Goal: Task Accomplishment & Management: Manage account settings

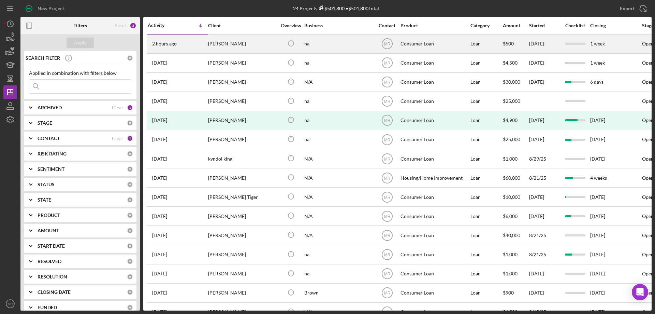
click at [332, 42] on div "na" at bounding box center [338, 44] width 68 height 18
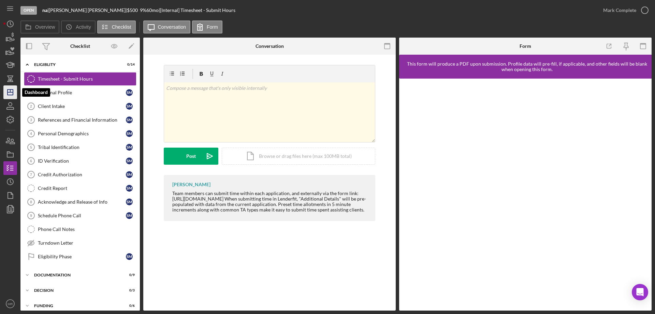
click at [6, 91] on icon "Icon/Dashboard" at bounding box center [10, 92] width 17 height 17
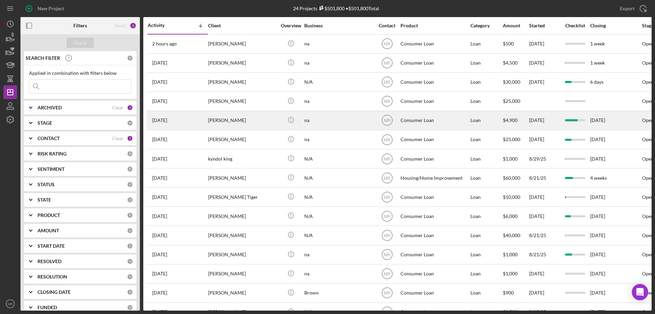
click at [358, 120] on div "na" at bounding box center [338, 120] width 68 height 18
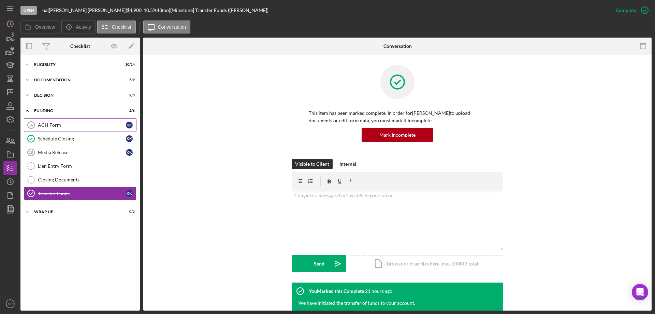
click at [54, 123] on div "ACH Form" at bounding box center [82, 124] width 88 height 5
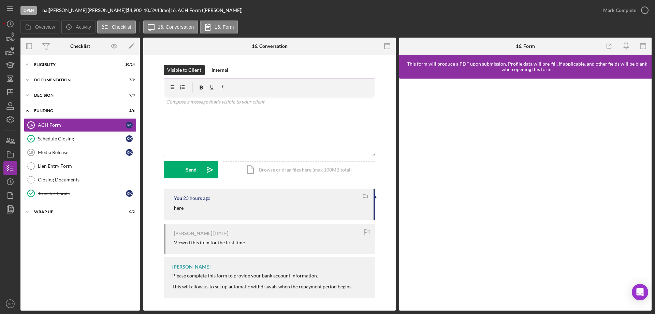
click at [203, 108] on div "v Color teal Color pink Remove color Add row above Add row below Add column bef…" at bounding box center [269, 126] width 211 height 60
click at [187, 175] on div "Send" at bounding box center [191, 169] width 11 height 17
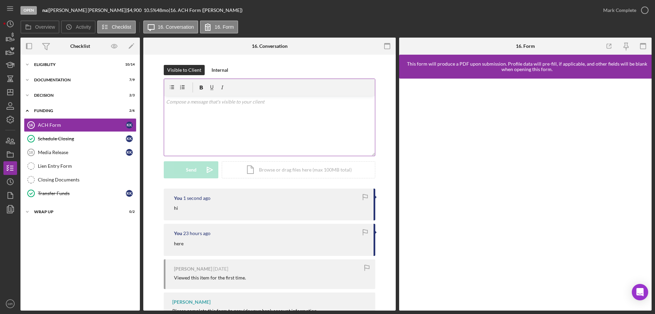
click at [189, 114] on div "v Color teal Color pink Remove color Add row above Add row below Add column bef…" at bounding box center [269, 126] width 211 height 60
click at [191, 173] on div "Send" at bounding box center [191, 169] width 11 height 17
click at [277, 62] on div "Visible to Client Internal v Color teal Color pink Remove color Add row above A…" at bounding box center [269, 218] width 253 height 327
click at [275, 25] on div "Overview Icon/History Activity Checklist Icon/Message 16. Conversation 16. Form" at bounding box center [335, 27] width 631 height 14
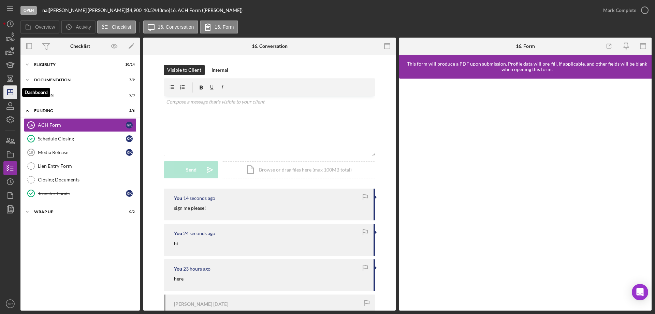
click at [9, 90] on icon "Icon/Dashboard" at bounding box center [10, 92] width 17 height 17
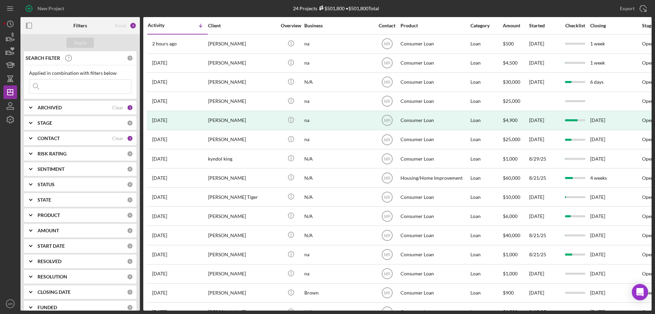
click at [54, 107] on b "ARCHIVED" at bounding box center [50, 107] width 24 height 5
click at [32, 148] on input "Archived" at bounding box center [32, 146] width 7 height 7
checkbox input "true"
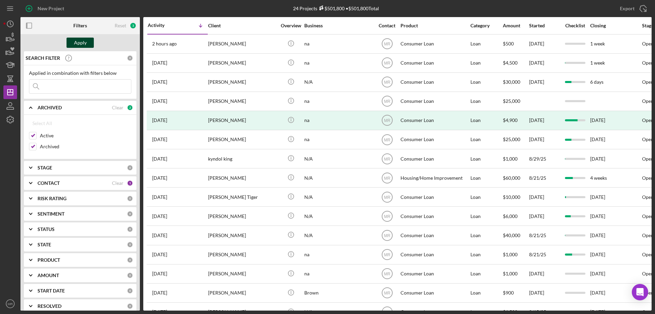
click at [77, 43] on div "Apply" at bounding box center [80, 43] width 13 height 10
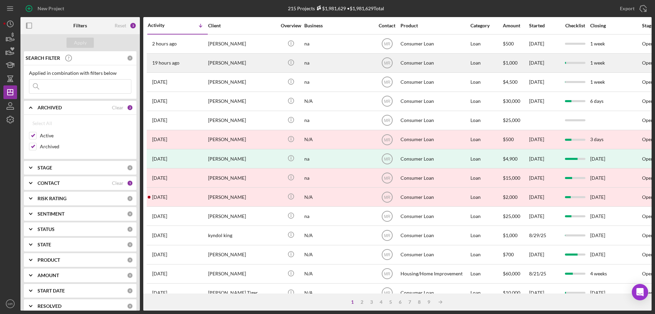
click at [279, 65] on div "Icon/Info" at bounding box center [291, 63] width 26 height 18
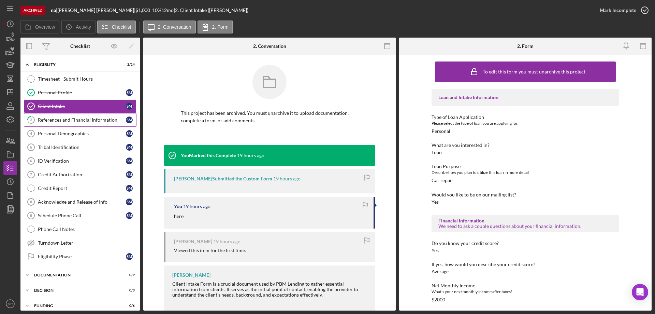
click at [59, 118] on div "References and Financial Information" at bounding box center [82, 119] width 88 height 5
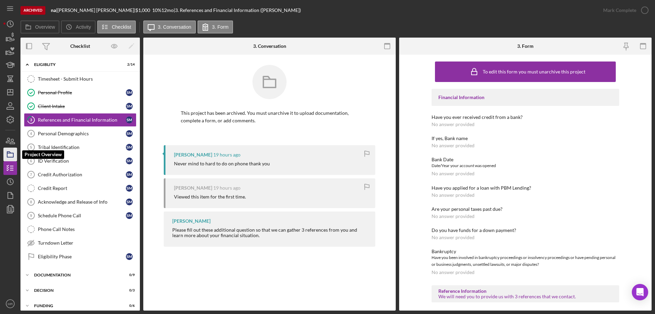
click at [11, 152] on icon "button" at bounding box center [10, 154] width 17 height 17
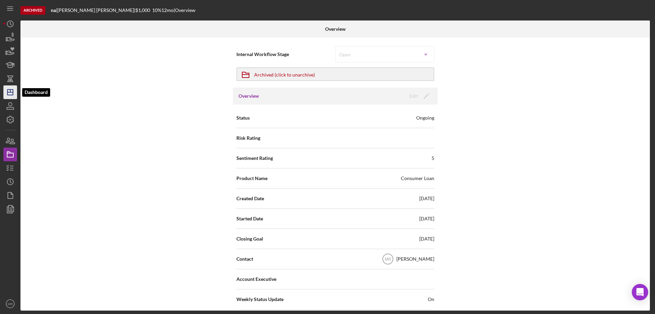
click at [8, 93] on polygon "button" at bounding box center [10, 91] width 5 height 5
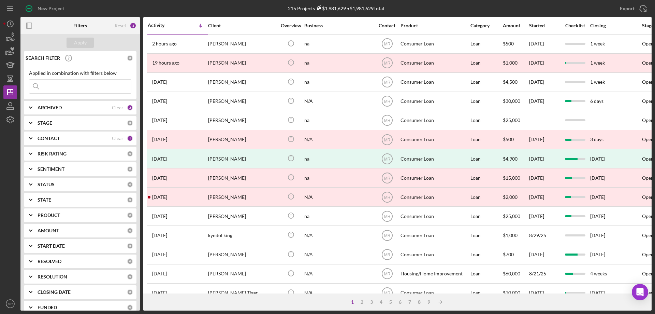
click at [63, 107] on div "ARCHIVED" at bounding box center [75, 107] width 74 height 5
click at [33, 147] on input "Archived" at bounding box center [32, 146] width 7 height 7
checkbox input "false"
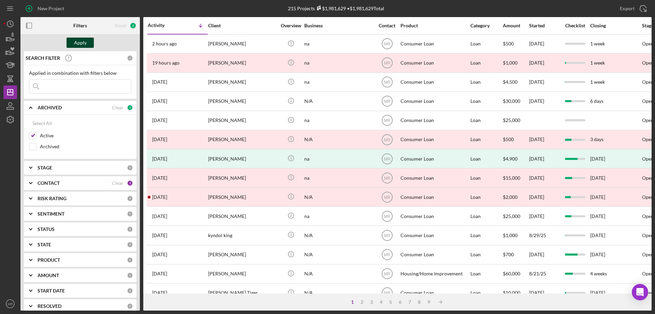
click at [80, 40] on div "Apply" at bounding box center [80, 43] width 13 height 10
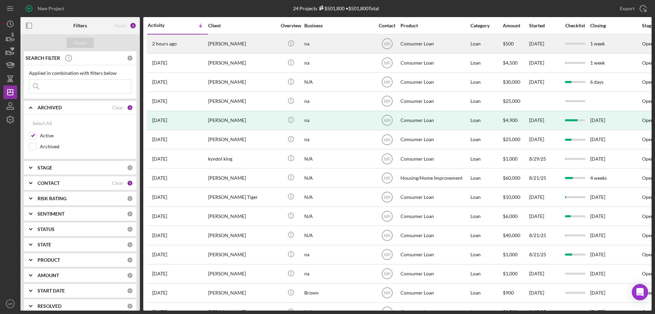
click at [340, 46] on div "na" at bounding box center [338, 44] width 68 height 18
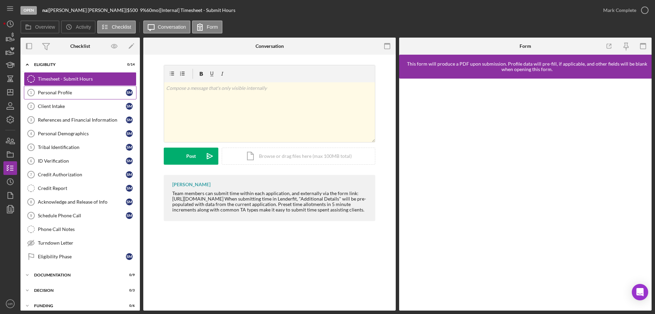
click at [54, 96] on link "Personal Profile 1 Personal Profile S M" at bounding box center [80, 93] width 113 height 14
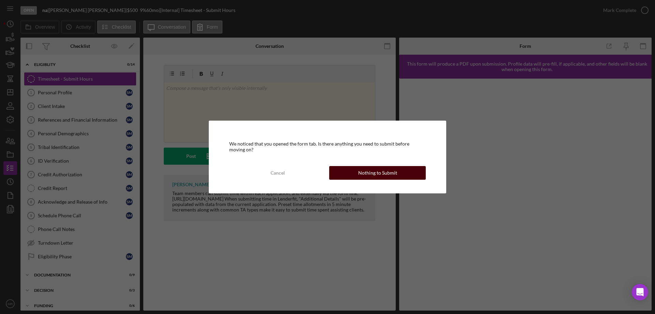
drag, startPoint x: 378, startPoint y: 173, endPoint x: 387, endPoint y: 172, distance: 8.6
click at [382, 172] on div "Nothing to Submit" at bounding box center [377, 173] width 39 height 14
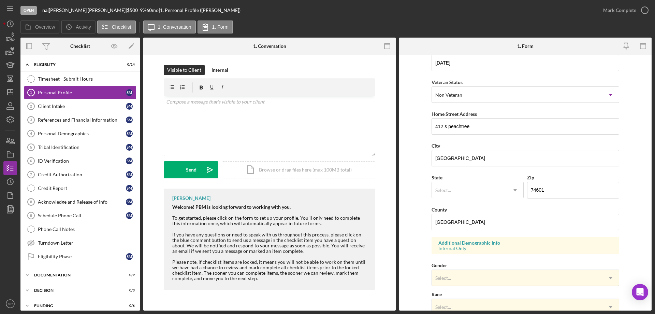
scroll to position [102, 0]
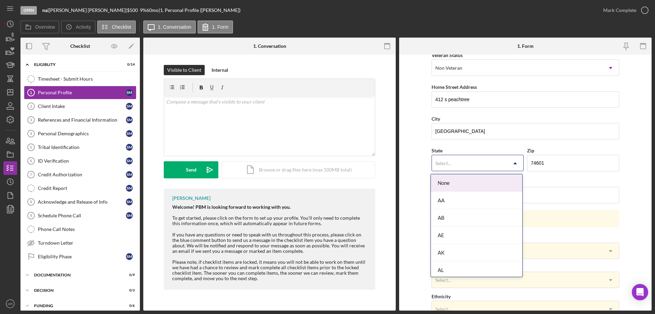
click at [512, 162] on icon "Icon/Dropdown Arrow" at bounding box center [515, 163] width 16 height 16
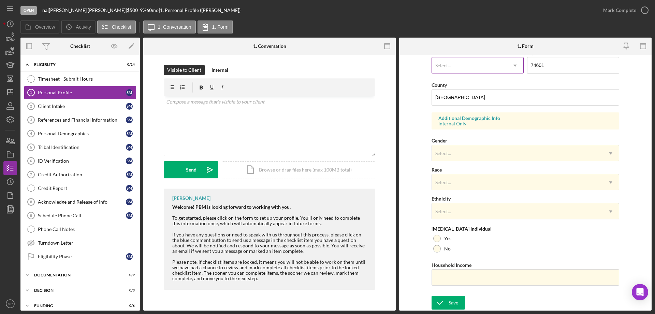
scroll to position [98, 0]
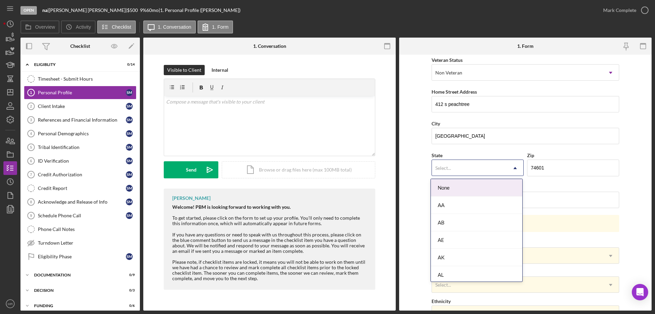
click at [499, 172] on div "Select..." at bounding box center [469, 168] width 75 height 16
click at [468, 191] on div "OK" at bounding box center [476, 188] width 91 height 17
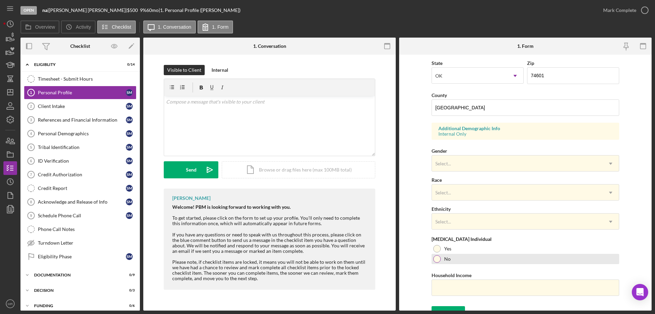
scroll to position [200, 0]
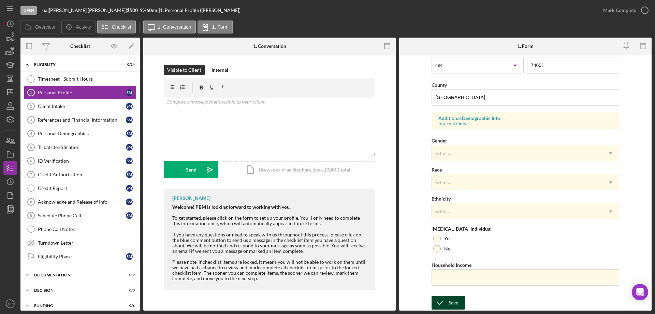
click at [454, 302] on div "Save" at bounding box center [454, 303] width 10 height 14
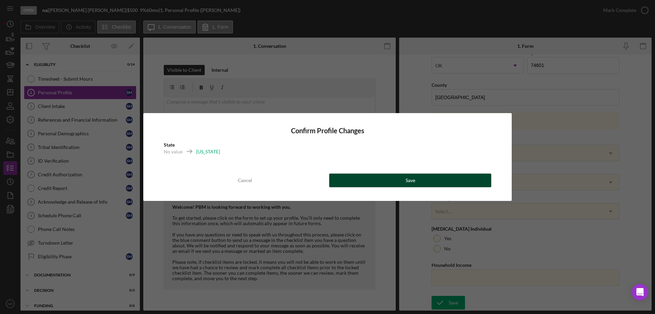
click at [415, 180] on div "Save" at bounding box center [411, 180] width 10 height 14
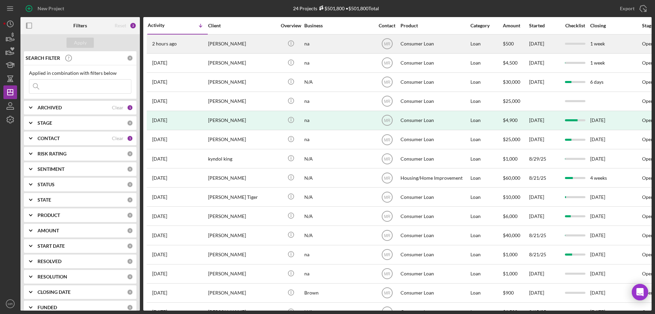
click at [258, 43] on div "[PERSON_NAME]" at bounding box center [242, 44] width 68 height 18
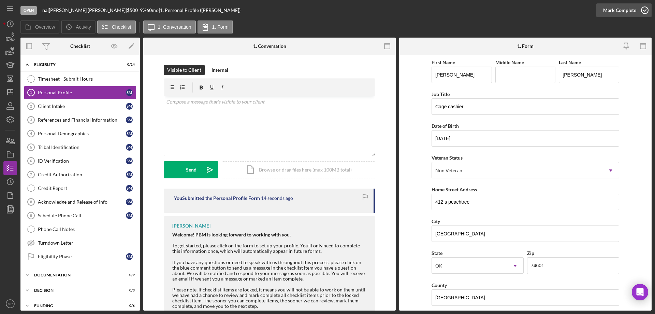
click at [646, 10] on icon "button" at bounding box center [644, 10] width 17 height 17
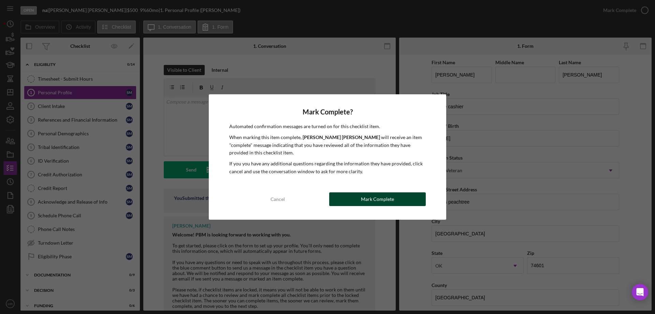
click at [388, 197] on div "Mark Complete" at bounding box center [377, 199] width 33 height 14
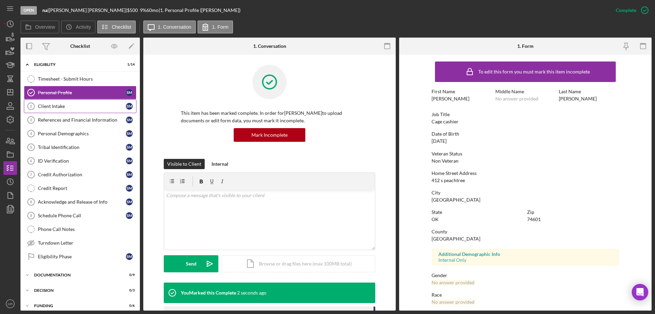
click at [59, 107] on div "Client Intake" at bounding box center [82, 105] width 88 height 5
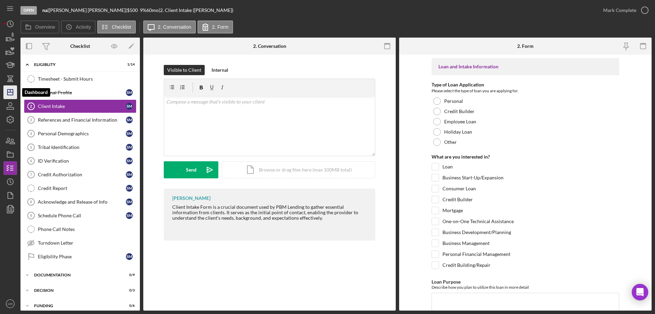
click at [6, 89] on icon "Icon/Dashboard" at bounding box center [10, 92] width 17 height 17
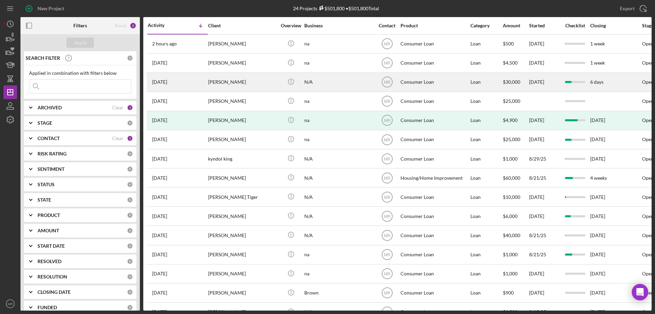
click at [343, 81] on div "N/A" at bounding box center [338, 82] width 68 height 18
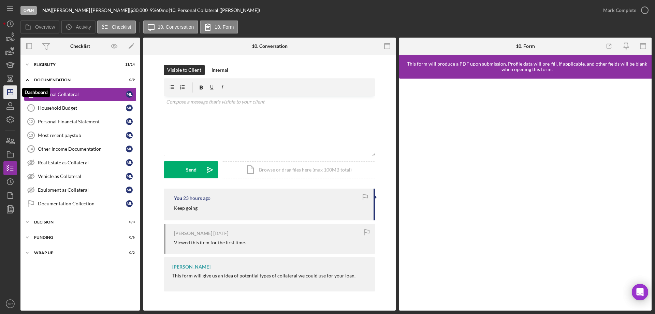
click at [11, 91] on icon "Icon/Dashboard" at bounding box center [10, 92] width 17 height 17
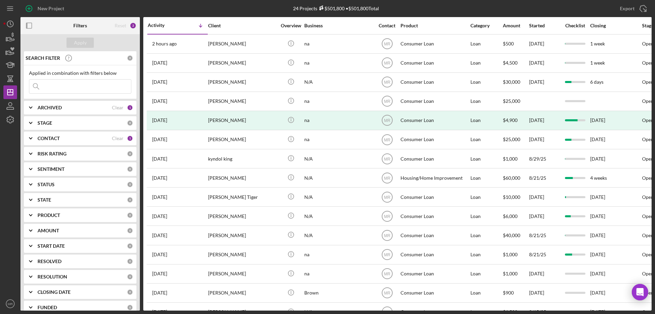
click at [61, 86] on input at bounding box center [80, 87] width 102 height 14
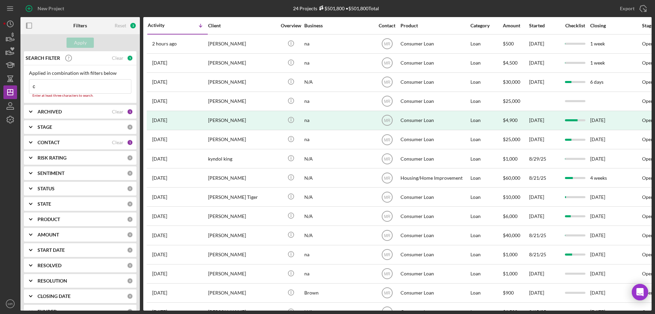
type input "[PERSON_NAME]"
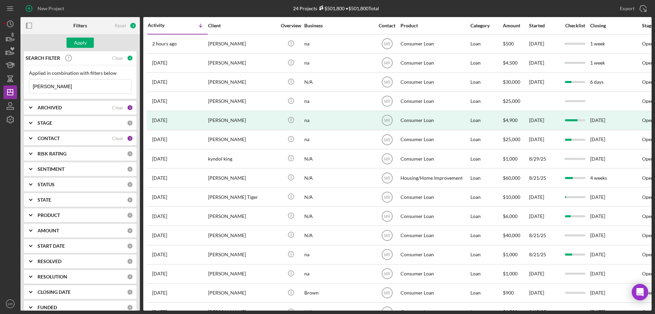
click at [67, 107] on div "ARCHIVED" at bounding box center [75, 107] width 74 height 5
click at [61, 143] on div "Archived" at bounding box center [80, 148] width 102 height 11
click at [32, 145] on input "Archived" at bounding box center [32, 146] width 7 height 7
checkbox input "true"
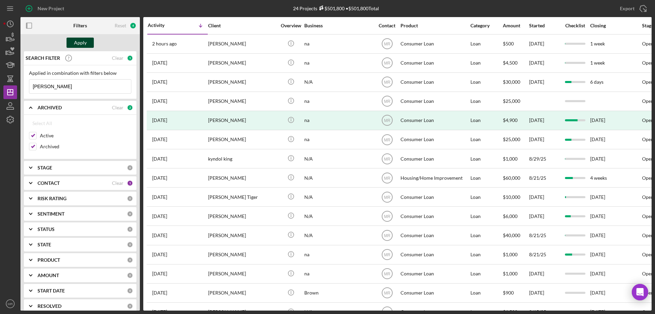
click at [80, 40] on div "Apply" at bounding box center [80, 43] width 13 height 10
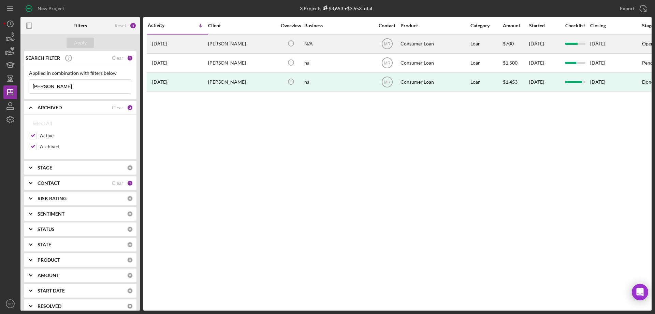
click at [276, 44] on div "[PERSON_NAME]" at bounding box center [242, 44] width 68 height 18
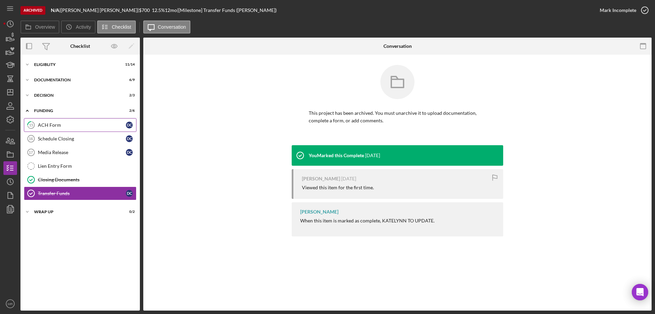
click at [57, 123] on div "ACH Form" at bounding box center [82, 124] width 88 height 5
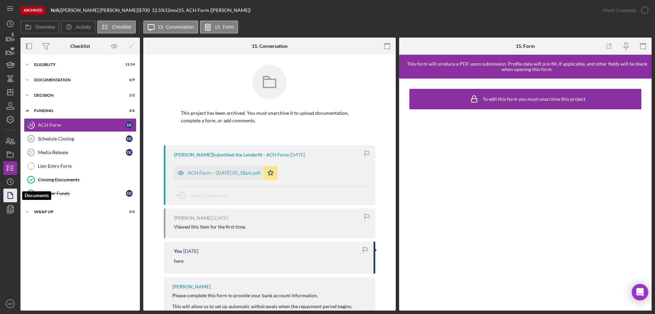
click at [12, 198] on polygon "button" at bounding box center [10, 195] width 5 height 6
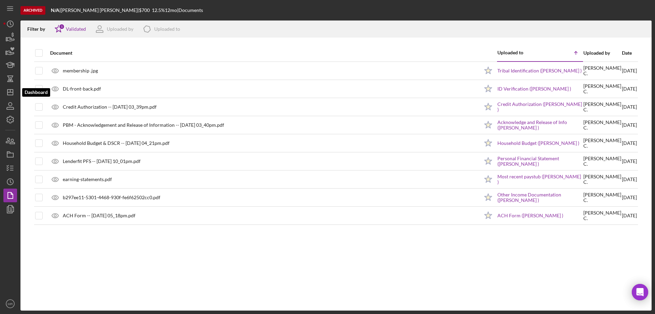
drag, startPoint x: 13, startPoint y: 90, endPoint x: 17, endPoint y: 92, distance: 5.0
click at [13, 90] on polygon "button" at bounding box center [10, 91] width 5 height 5
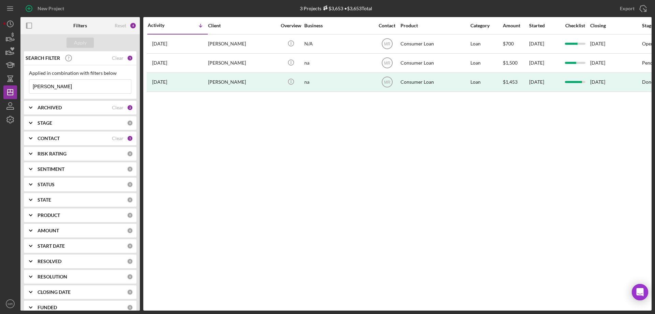
click at [116, 57] on div "Clear" at bounding box center [118, 57] width 12 height 5
click at [85, 107] on div "ARCHIVED" at bounding box center [75, 107] width 74 height 5
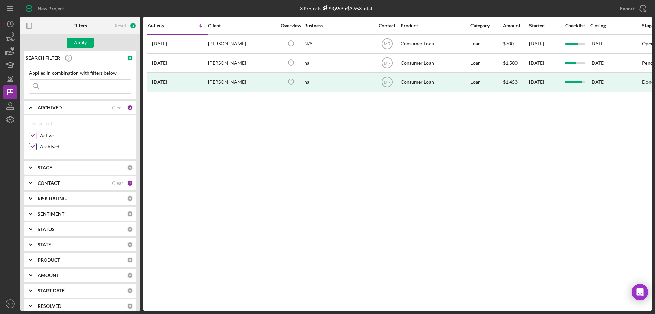
click at [31, 146] on input "Archived" at bounding box center [32, 146] width 7 height 7
checkbox input "false"
click at [85, 43] on div "Apply" at bounding box center [80, 43] width 13 height 10
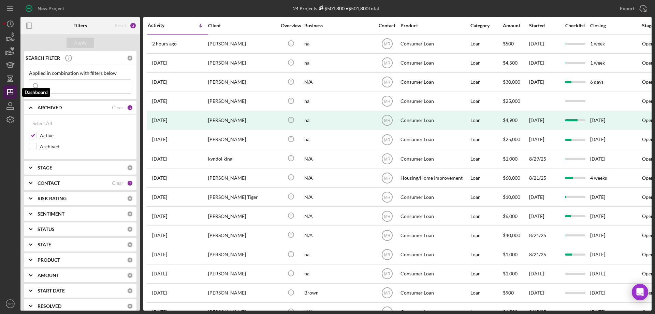
click at [10, 91] on icon "Icon/Dashboard" at bounding box center [10, 92] width 17 height 17
click at [32, 107] on icon "Icon/Expander" at bounding box center [30, 107] width 17 height 17
click at [10, 92] on line "button" at bounding box center [10, 92] width 5 height 0
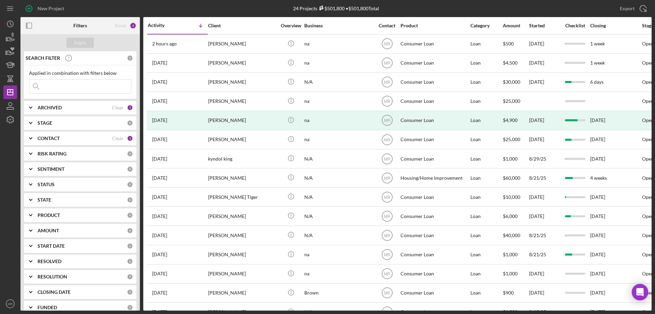
click at [52, 138] on b "CONTACT" at bounding box center [49, 137] width 22 height 5
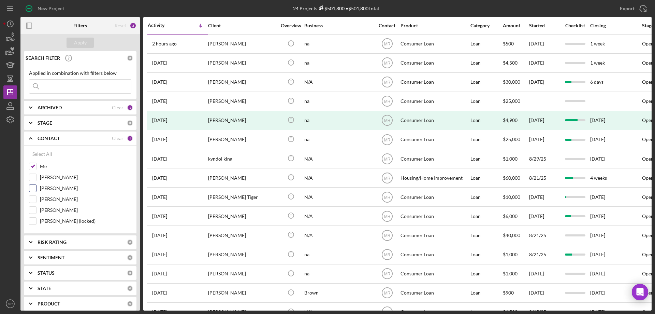
click at [33, 187] on input "[PERSON_NAME]" at bounding box center [32, 188] width 7 height 7
checkbox input "true"
click at [80, 38] on div "Apply" at bounding box center [80, 43] width 13 height 10
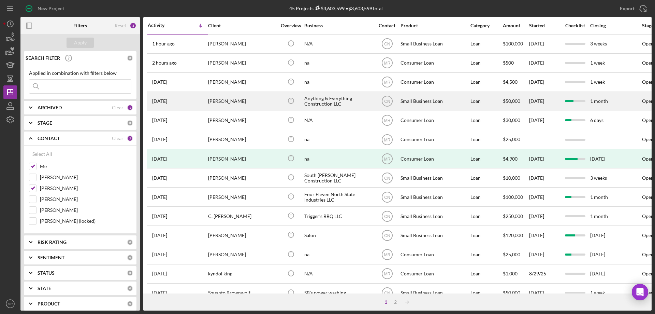
click at [354, 99] on div "Anything & Everything Construction LLC" at bounding box center [338, 101] width 68 height 18
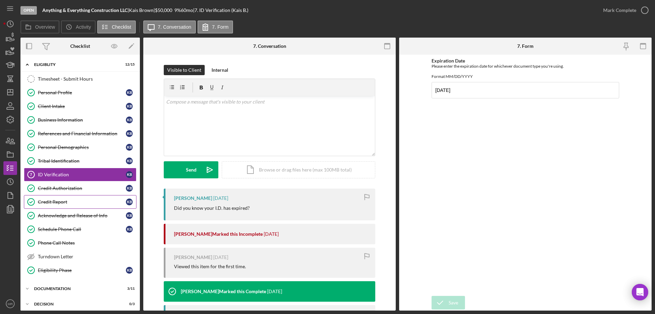
click at [51, 201] on div "Credit Report" at bounding box center [82, 201] width 88 height 5
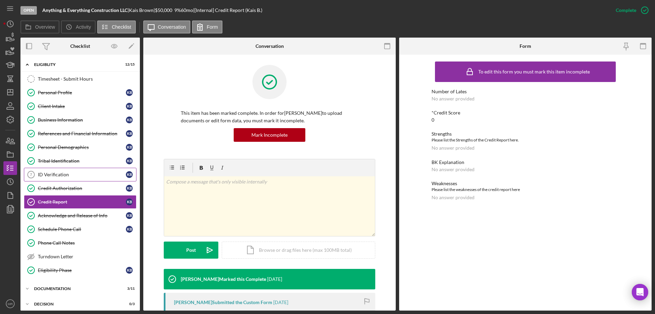
click at [54, 173] on div "ID Verification" at bounding box center [82, 174] width 88 height 5
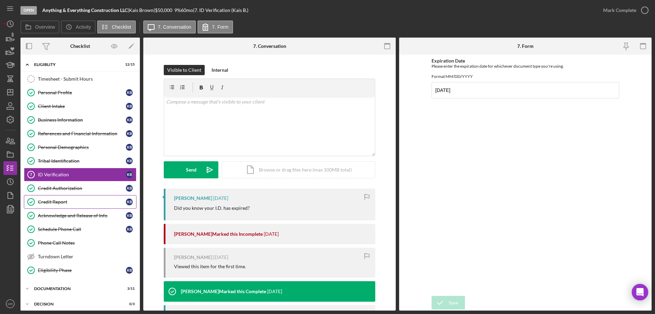
click at [59, 198] on link "Credit Report Credit Report K B" at bounding box center [80, 202] width 113 height 14
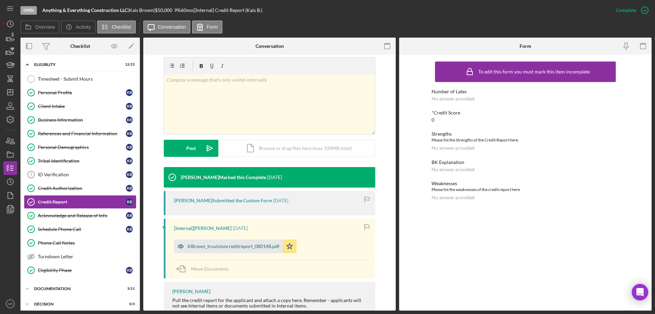
scroll to position [102, 0]
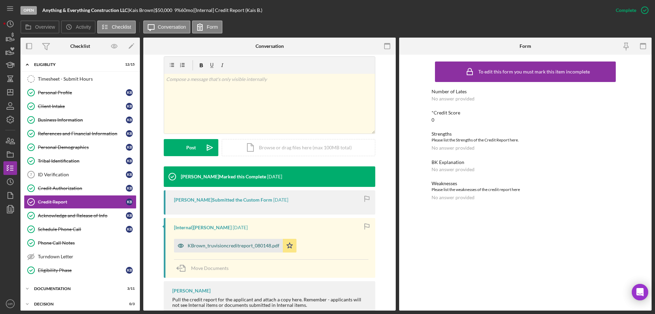
click at [241, 245] on div "KBrown_truvisioncreditreport_080148.pdf" at bounding box center [234, 245] width 92 height 5
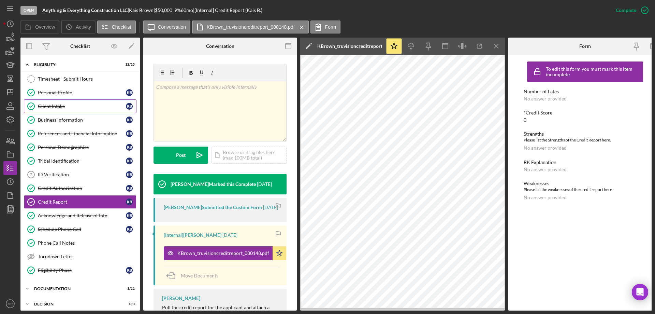
click at [55, 105] on div "Client Intake" at bounding box center [82, 105] width 88 height 5
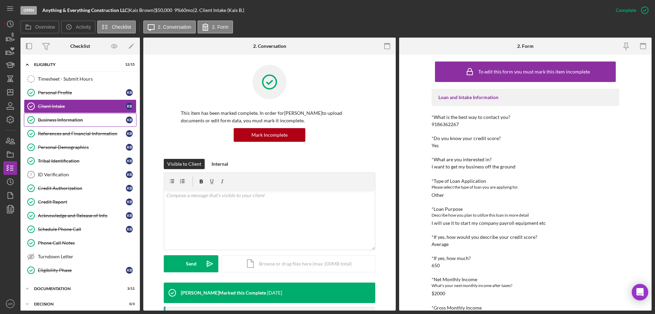
click at [66, 118] on div "Business Information" at bounding box center [82, 119] width 88 height 5
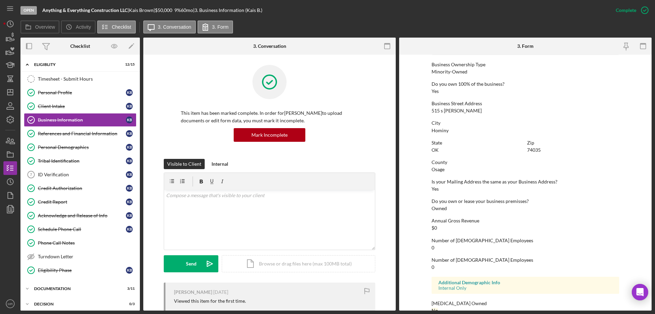
scroll to position [259, 0]
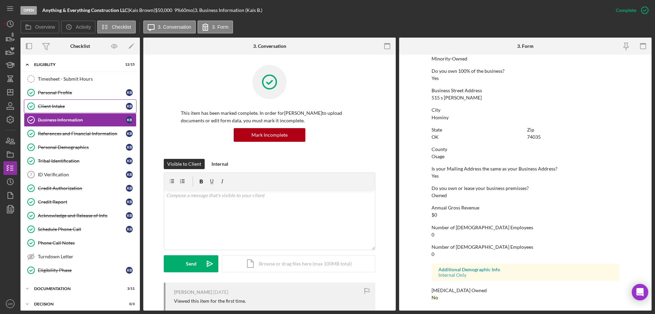
click at [44, 104] on div "Client Intake" at bounding box center [82, 105] width 88 height 5
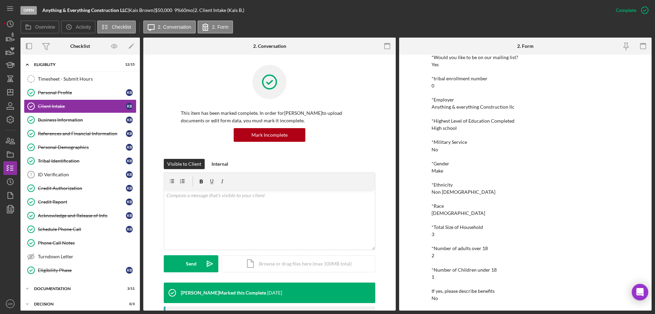
scroll to position [721, 0]
click at [63, 94] on div "Personal Profile" at bounding box center [82, 92] width 88 height 5
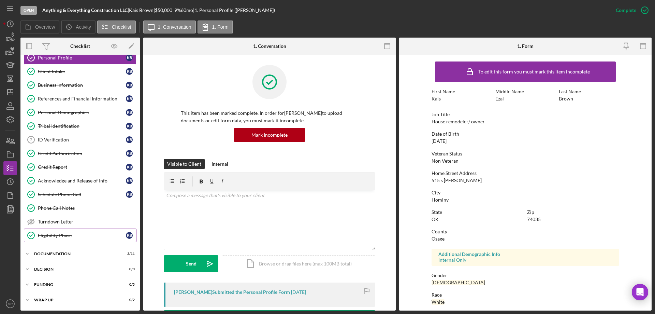
click at [56, 234] on div "Eligibility Phase" at bounding box center [82, 234] width 88 height 5
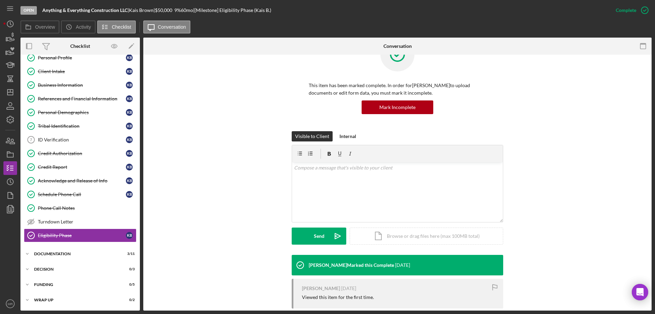
scroll to position [68, 0]
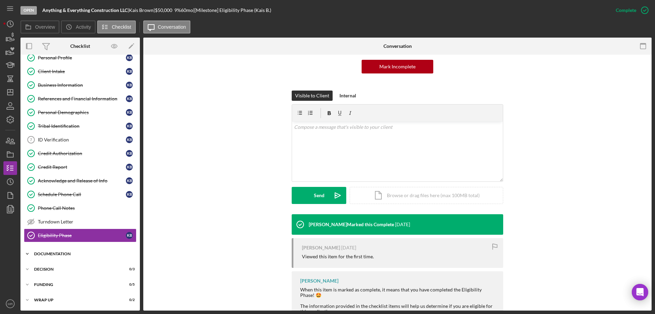
click at [58, 252] on div "Icon/Expander Documentation 3 / 11" at bounding box center [79, 254] width 119 height 14
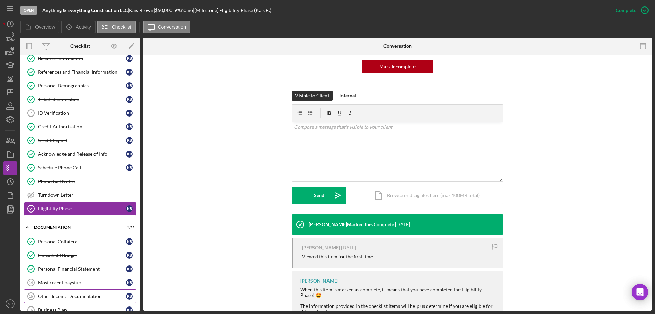
scroll to position [137, 0]
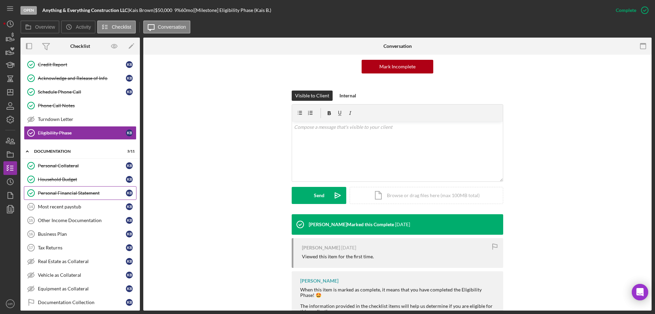
click at [53, 194] on div "Personal Financial Statement" at bounding box center [82, 192] width 88 height 5
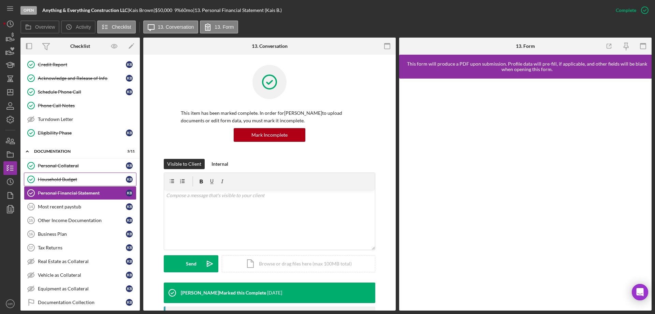
click at [56, 176] on div "Household Budget" at bounding box center [82, 178] width 88 height 5
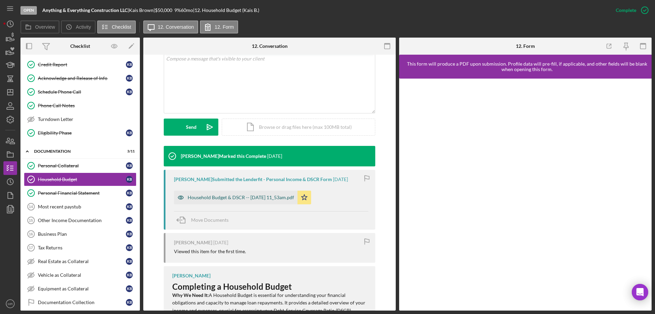
click at [231, 195] on div "Household Budget & DSCR -- [DATE] 11_53am.pdf" at bounding box center [241, 197] width 106 height 5
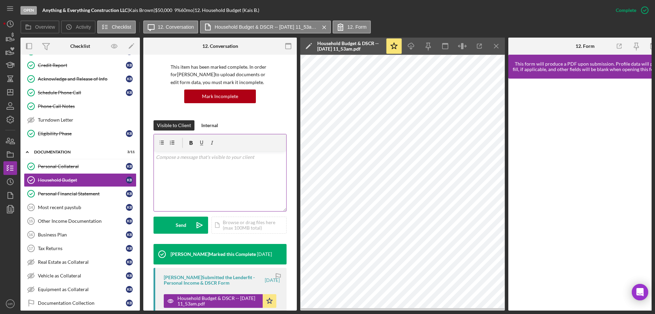
scroll to position [8, 0]
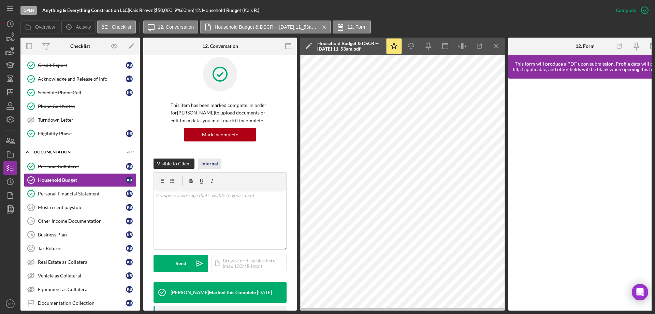
click at [205, 161] on div "Internal" at bounding box center [209, 163] width 17 height 10
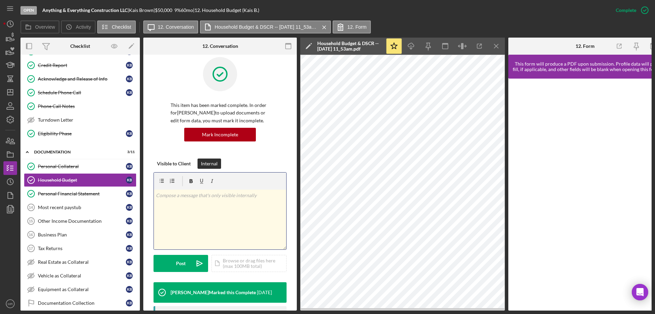
click at [199, 208] on div "v Color teal Color pink Remove color Add row above Add row below Add column bef…" at bounding box center [220, 219] width 132 height 60
click at [176, 262] on div "Post" at bounding box center [181, 263] width 10 height 17
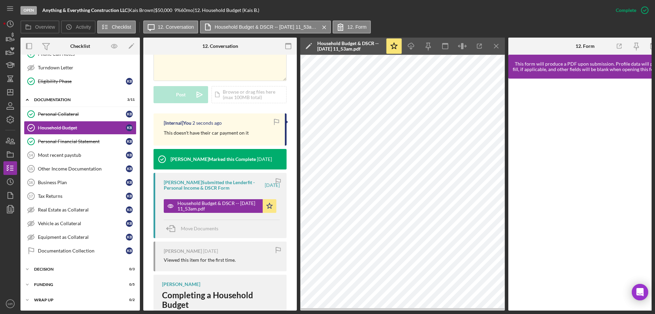
scroll to position [178, 0]
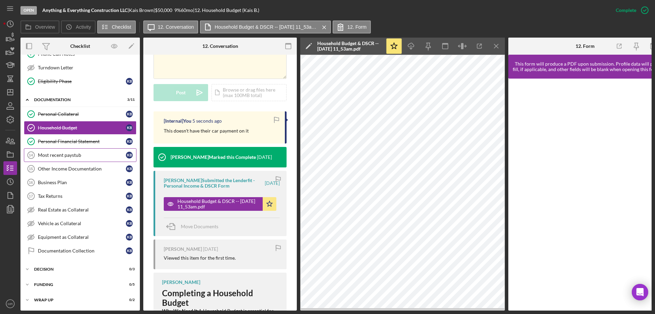
click at [62, 152] on div "Most recent paystub" at bounding box center [82, 154] width 88 height 5
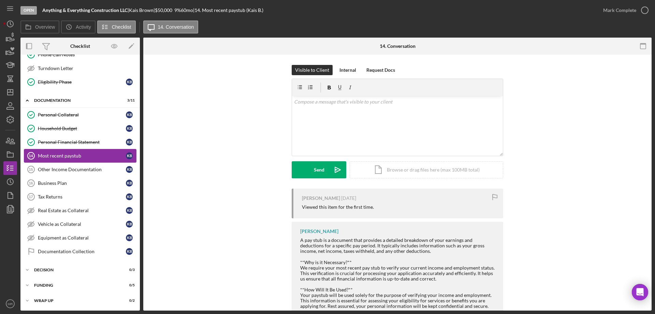
scroll to position [189, 0]
drag, startPoint x: 62, startPoint y: 169, endPoint x: 65, endPoint y: 165, distance: 4.9
click at [62, 168] on div "Other Income Documentation" at bounding box center [82, 168] width 88 height 5
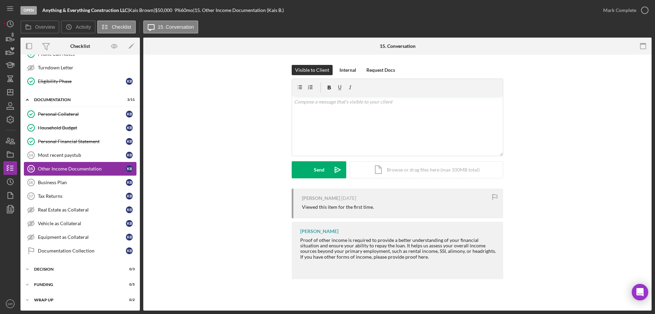
scroll to position [189, 0]
click at [58, 183] on div "Business Plan" at bounding box center [82, 182] width 88 height 5
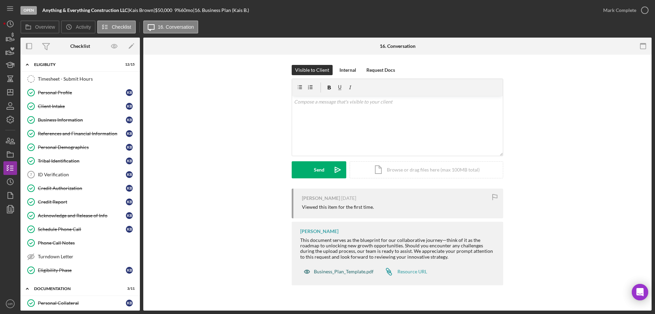
click at [341, 270] on div "Business_Plan_Template.pdf" at bounding box center [344, 271] width 60 height 5
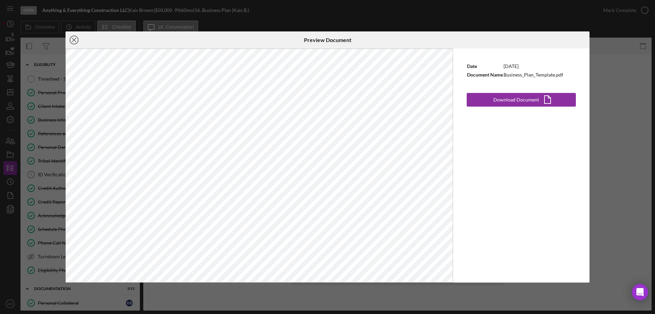
click at [72, 39] on icon "Icon/Close" at bounding box center [74, 39] width 17 height 17
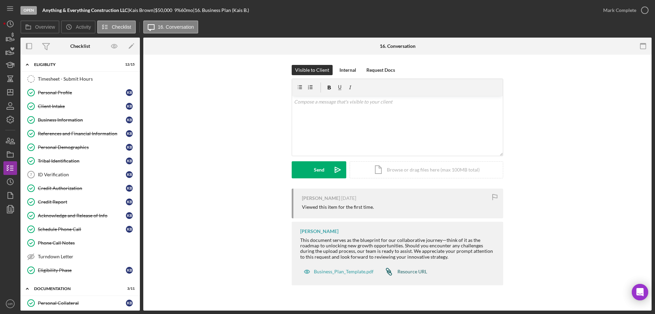
click at [409, 272] on div "Resource URL" at bounding box center [413, 271] width 30 height 5
click at [7, 117] on icon "button" at bounding box center [10, 119] width 17 height 17
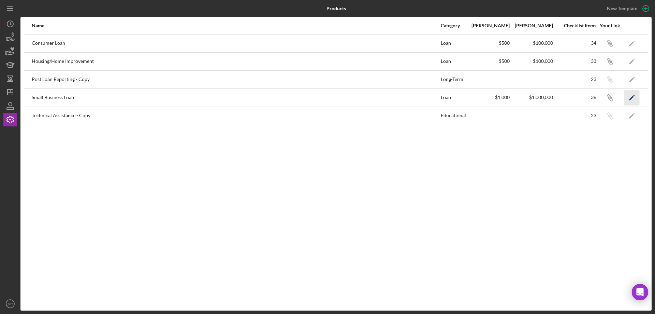
click at [631, 95] on icon "Icon/Edit" at bounding box center [632, 97] width 15 height 15
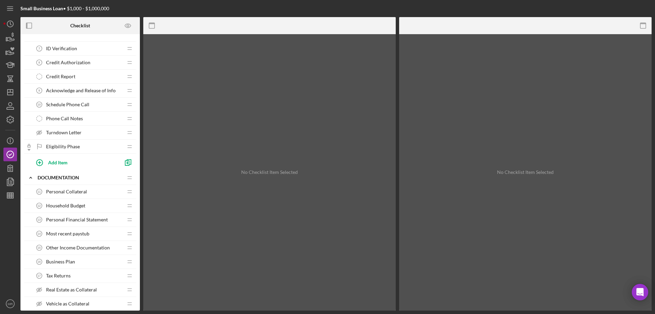
scroll to position [137, 0]
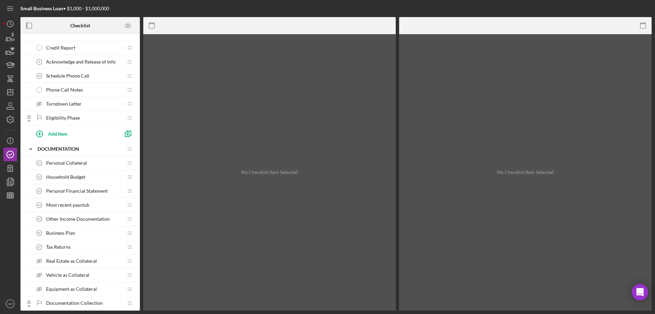
click at [66, 233] on span "Business Plan" at bounding box center [60, 232] width 29 height 5
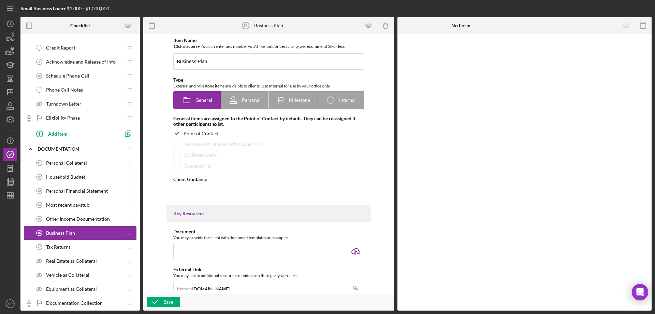
type textarea "<div>This document serves as the blueprint for our collaborative journey&mdash;…"
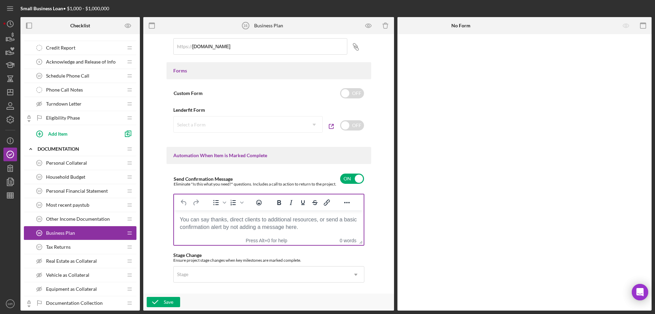
scroll to position [341, 0]
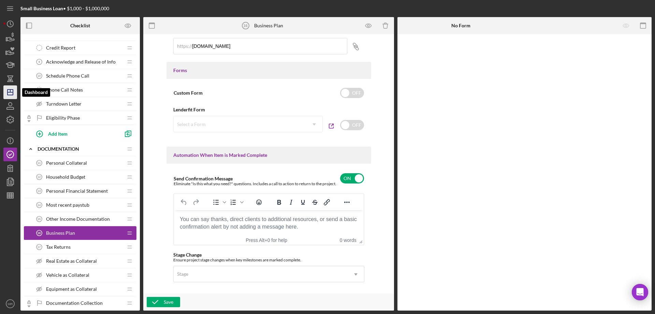
click at [9, 91] on icon "Icon/Dashboard" at bounding box center [10, 92] width 17 height 17
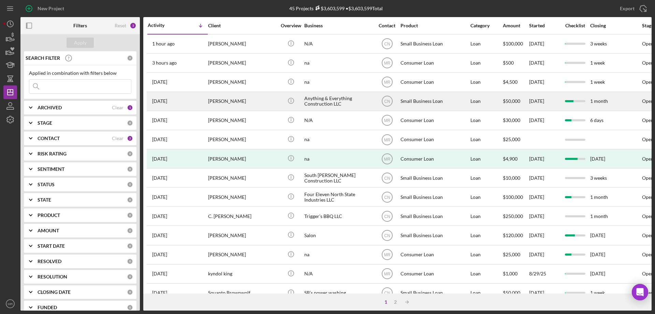
click at [267, 101] on div "[PERSON_NAME]" at bounding box center [242, 101] width 68 height 18
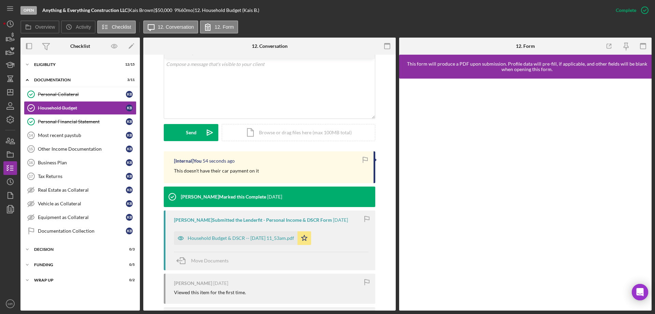
scroll to position [137, 0]
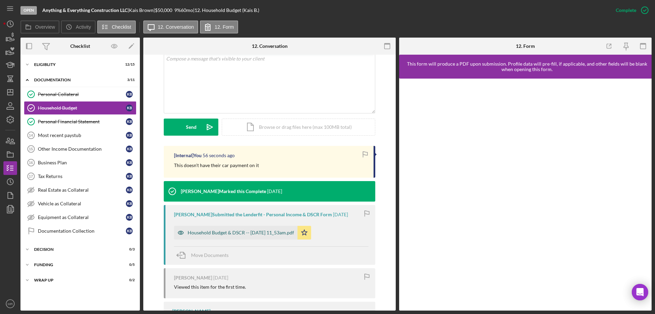
click at [236, 226] on div "Household Budget & DSCR -- [DATE] 11_53am.pdf" at bounding box center [236, 233] width 124 height 14
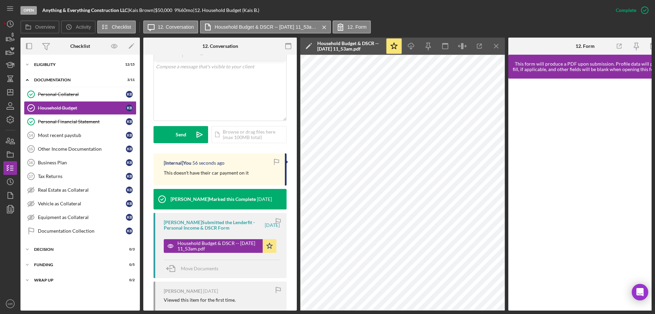
scroll to position [144, 0]
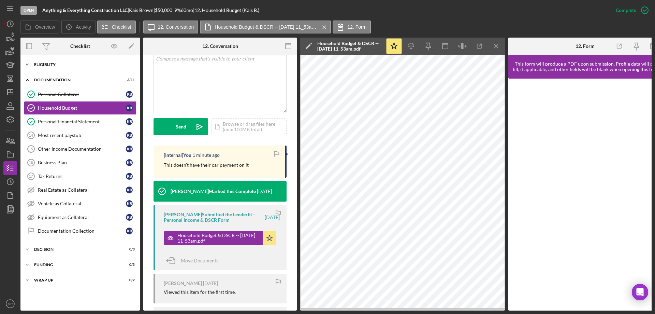
click at [49, 62] on div "Eligiblity" at bounding box center [82, 64] width 97 height 4
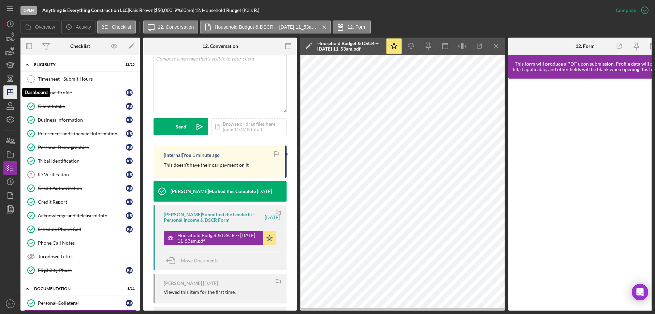
click at [8, 89] on icon "Icon/Dashboard" at bounding box center [10, 92] width 17 height 17
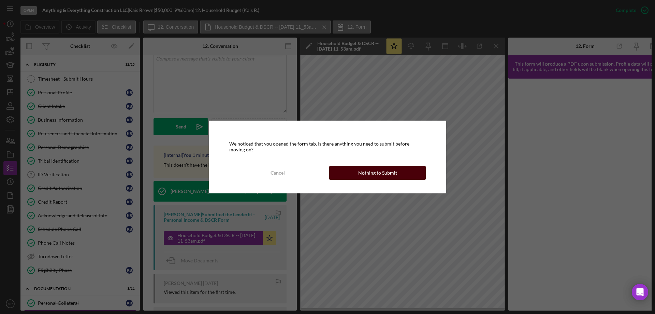
click at [383, 173] on div "Nothing to Submit" at bounding box center [377, 173] width 39 height 14
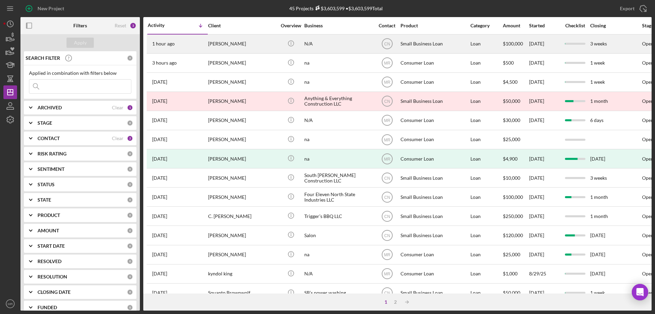
click at [263, 43] on div "[PERSON_NAME]" at bounding box center [242, 44] width 68 height 18
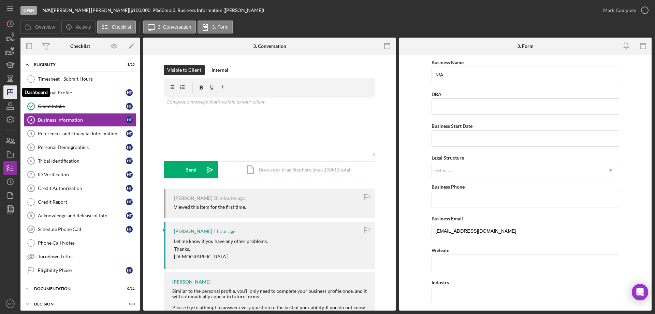
click at [10, 93] on icon "Icon/Dashboard" at bounding box center [10, 92] width 17 height 17
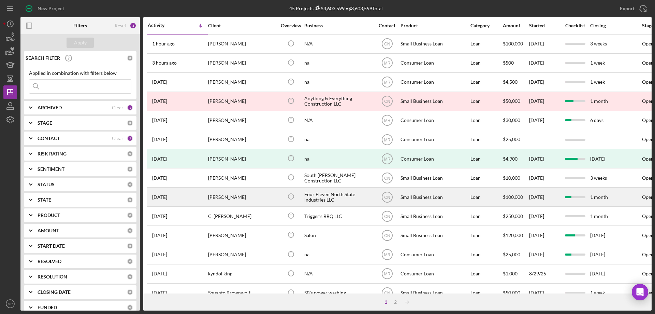
click at [260, 196] on div "[PERSON_NAME]" at bounding box center [242, 197] width 68 height 18
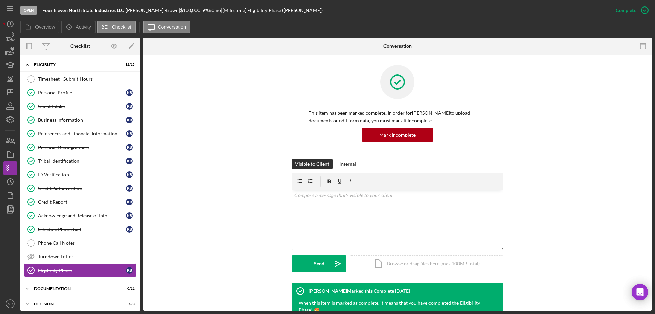
scroll to position [34, 0]
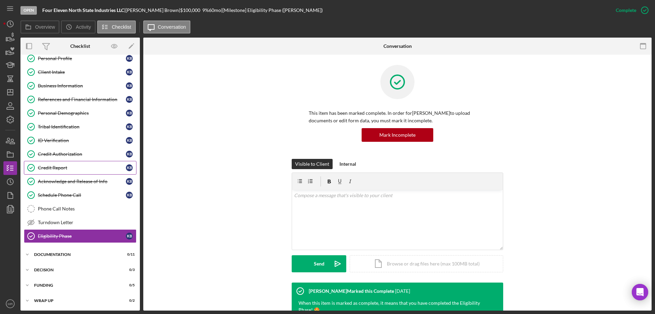
click at [57, 167] on div "Credit Report" at bounding box center [82, 167] width 88 height 5
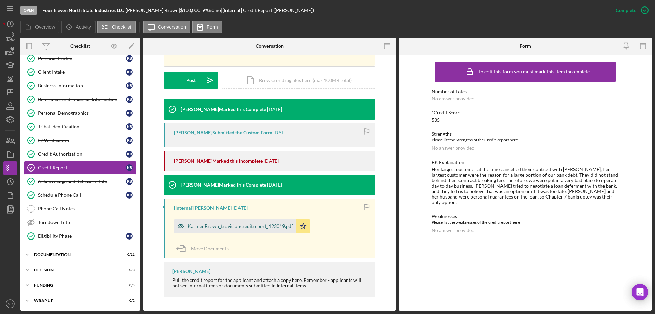
click at [234, 225] on div "KarmenBrown_truvisioncreditreport_123019.pdf" at bounding box center [240, 225] width 105 height 5
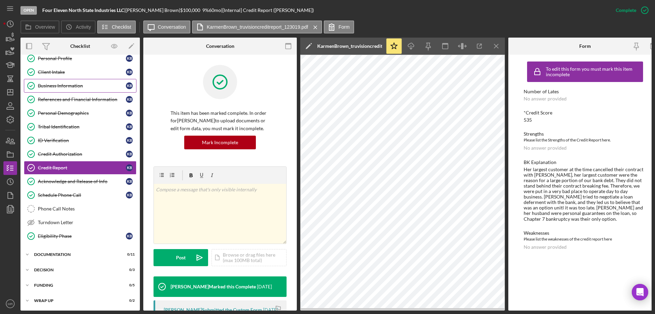
click at [72, 88] on div "Business Information" at bounding box center [82, 85] width 88 height 5
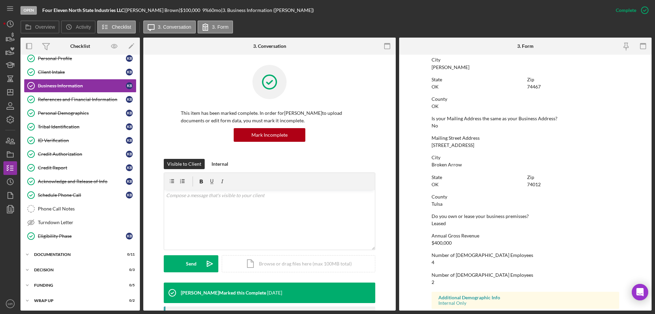
scroll to position [337, 0]
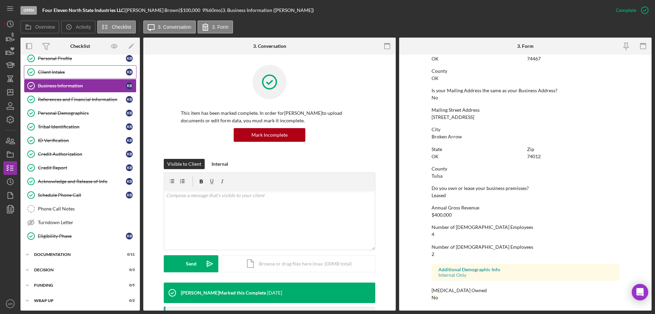
click at [52, 69] on div "Client Intake" at bounding box center [82, 71] width 88 height 5
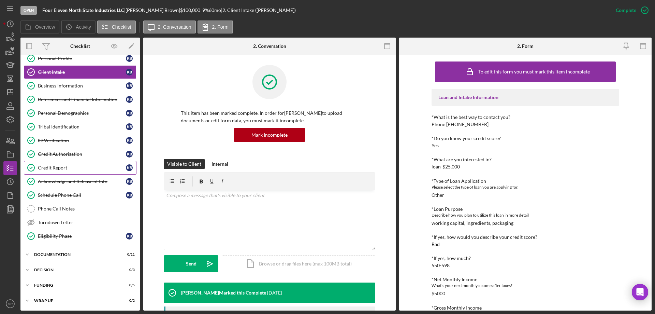
click at [49, 166] on div "Credit Report" at bounding box center [82, 167] width 88 height 5
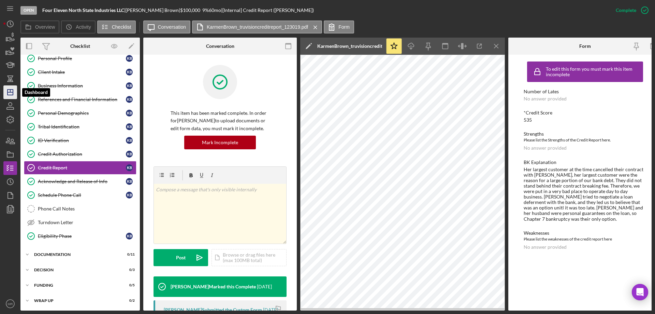
click at [9, 88] on icon "Icon/Dashboard" at bounding box center [10, 92] width 17 height 17
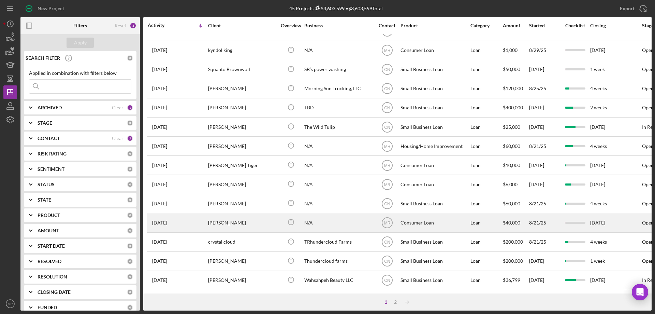
scroll to position [228, 0]
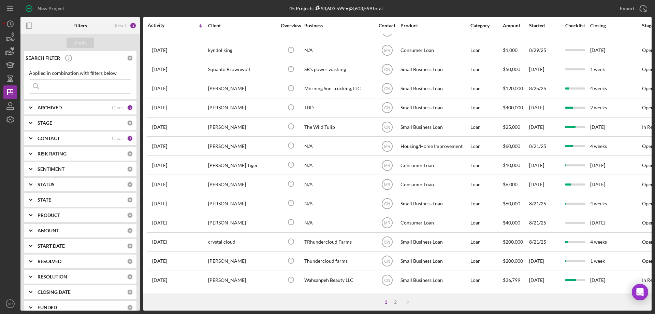
click at [67, 140] on div "CONTACT" at bounding box center [75, 137] width 74 height 5
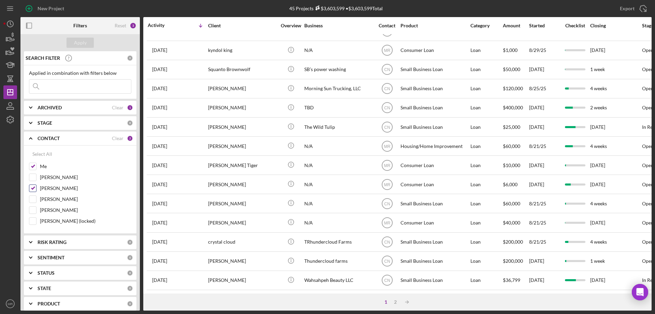
click at [34, 186] on input "[PERSON_NAME]" at bounding box center [32, 188] width 7 height 7
checkbox input "false"
click at [85, 41] on div "Apply" at bounding box center [80, 43] width 13 height 10
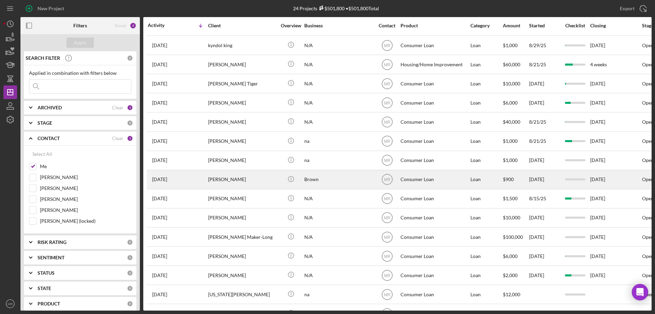
scroll to position [0, 0]
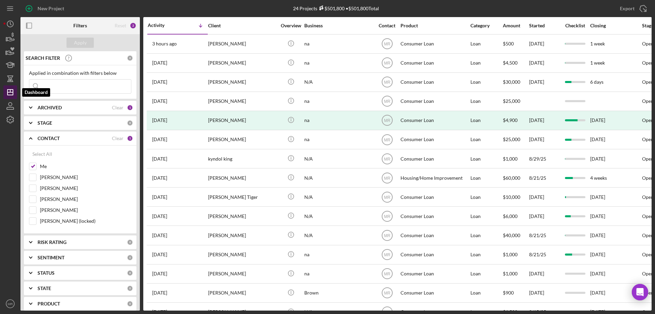
click at [11, 94] on icon "Icon/Dashboard" at bounding box center [10, 92] width 17 height 17
click at [10, 23] on polyline "button" at bounding box center [10, 23] width 1 height 3
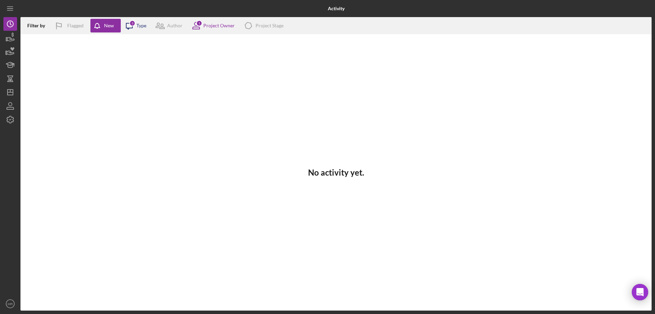
click at [134, 25] on div "3" at bounding box center [132, 23] width 6 height 6
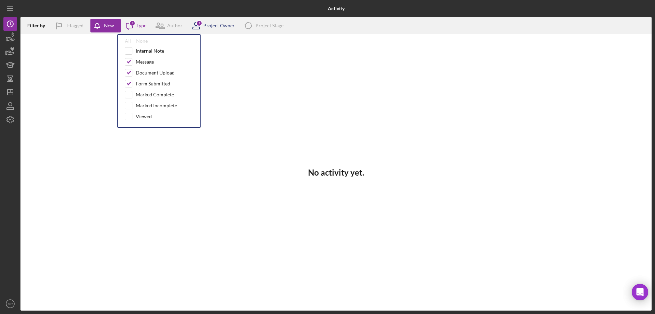
click at [216, 25] on div "Project Owner" at bounding box center [218, 25] width 31 height 5
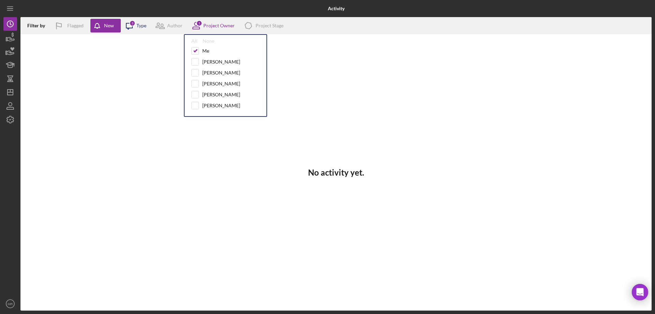
click at [133, 26] on icon "Icon/Message" at bounding box center [129, 25] width 17 height 17
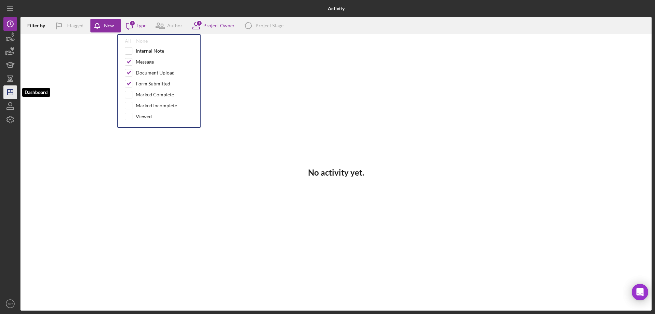
click at [11, 89] on icon "Icon/Dashboard" at bounding box center [10, 92] width 17 height 17
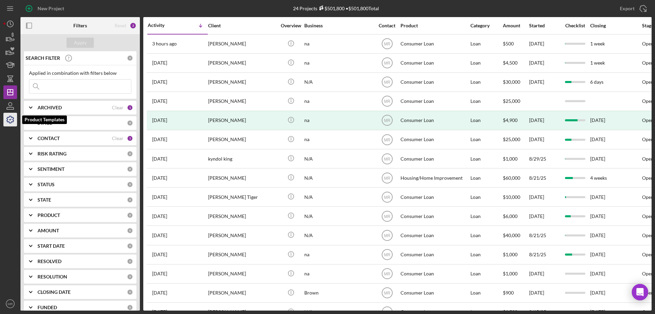
click at [4, 118] on icon "button" at bounding box center [10, 119] width 17 height 17
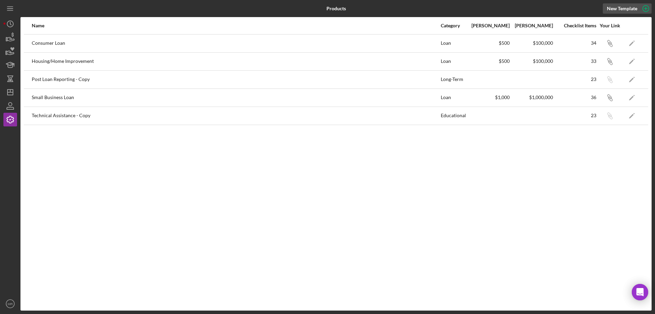
click at [645, 6] on circle "button" at bounding box center [646, 8] width 6 height 6
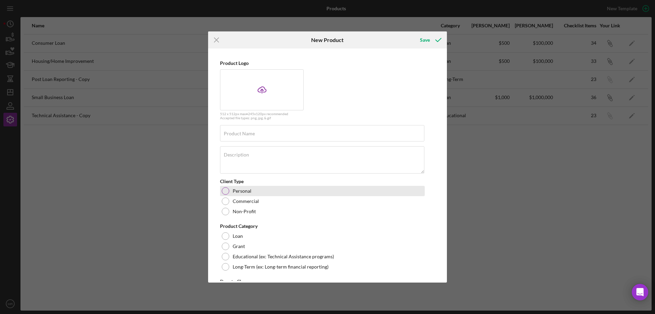
click at [226, 189] on div at bounding box center [226, 191] width 8 height 8
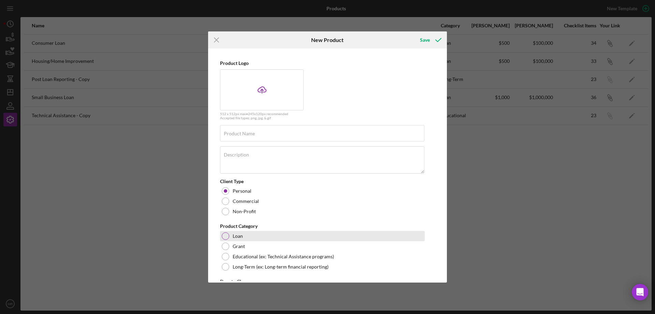
click at [226, 238] on div at bounding box center [226, 236] width 8 height 8
click at [220, 38] on icon "Icon/Menu Close" at bounding box center [216, 39] width 17 height 17
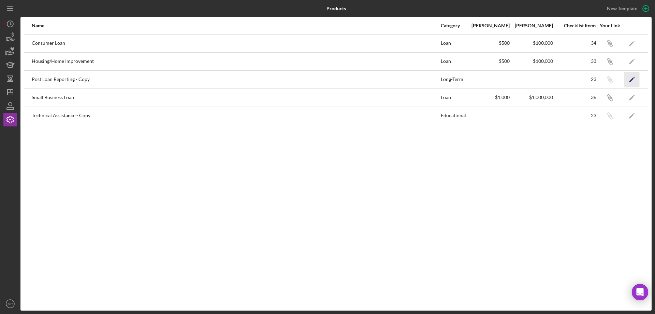
click at [634, 79] on icon "Icon/Edit" at bounding box center [632, 79] width 15 height 15
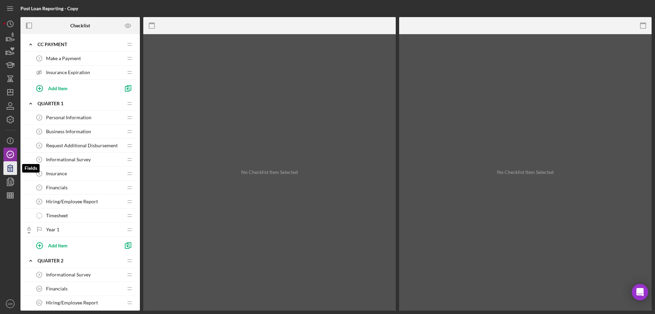
click at [12, 166] on icon "button" at bounding box center [10, 167] width 17 height 17
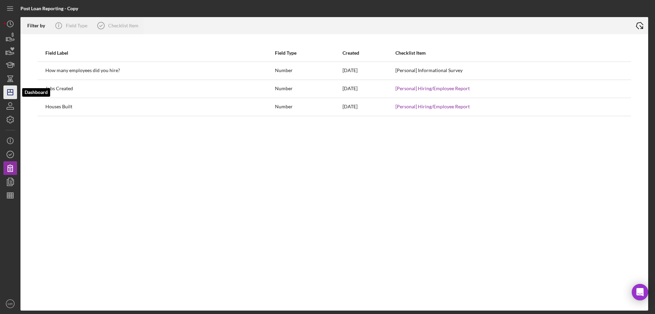
click at [6, 90] on icon "Icon/Dashboard" at bounding box center [10, 92] width 17 height 17
